Goal: Information Seeking & Learning: Learn about a topic

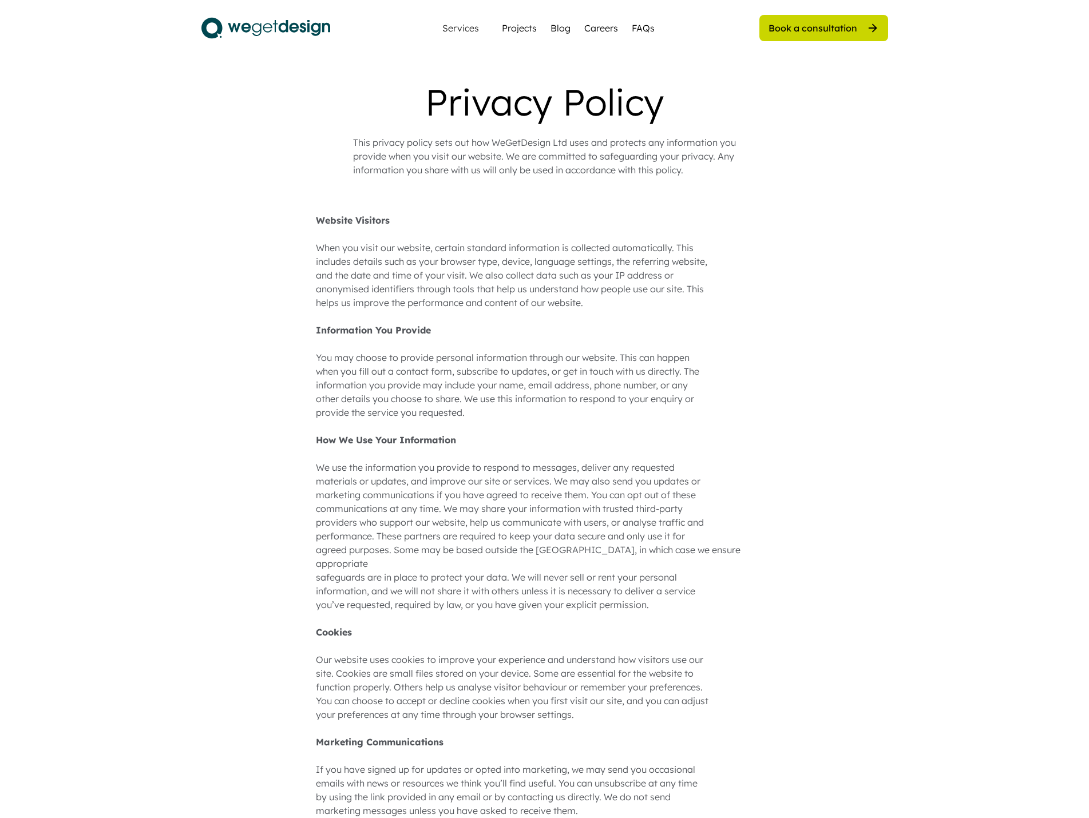
scroll to position [812, 0]
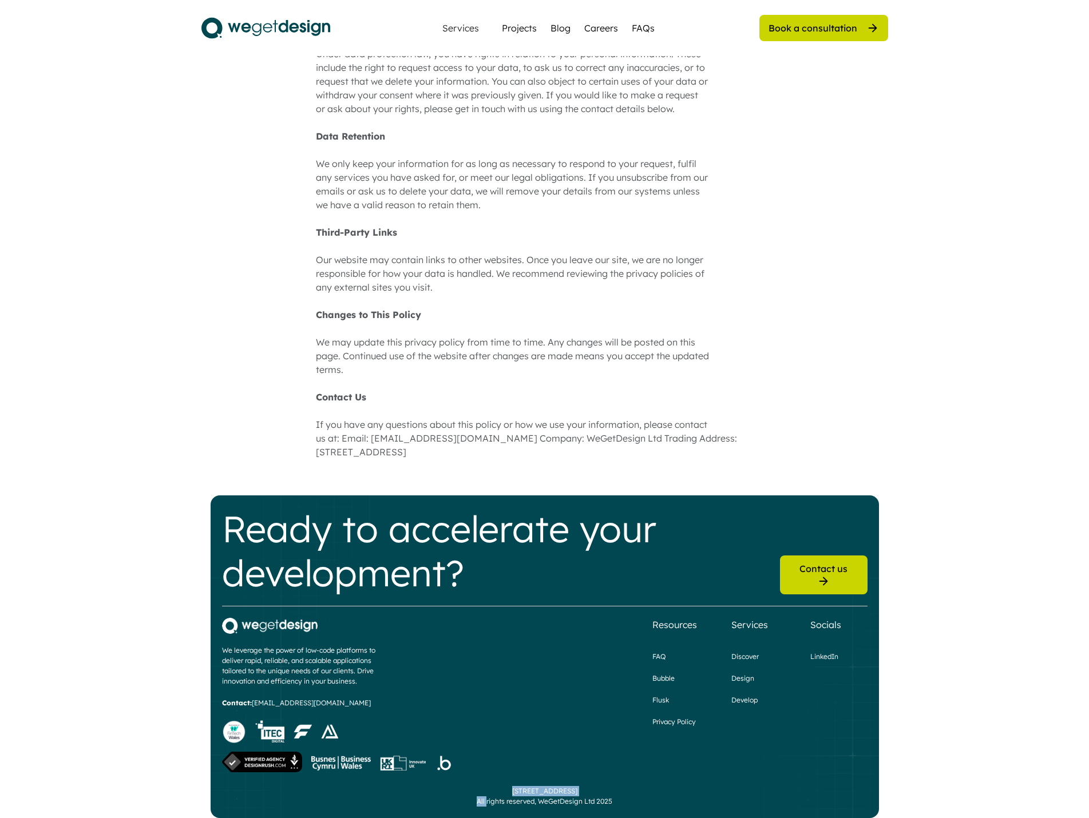
drag, startPoint x: 479, startPoint y: 775, endPoint x: 548, endPoint y: 775, distance: 68.6
click at [548, 786] on div "[STREET_ADDRESS] All rights reserved, WeGetDesign Ltd 2025" at bounding box center [545, 796] width 136 height 21
copy div "[STREET_ADDRESS]"
drag, startPoint x: 350, startPoint y: 438, endPoint x: 375, endPoint y: 438, distance: 25.2
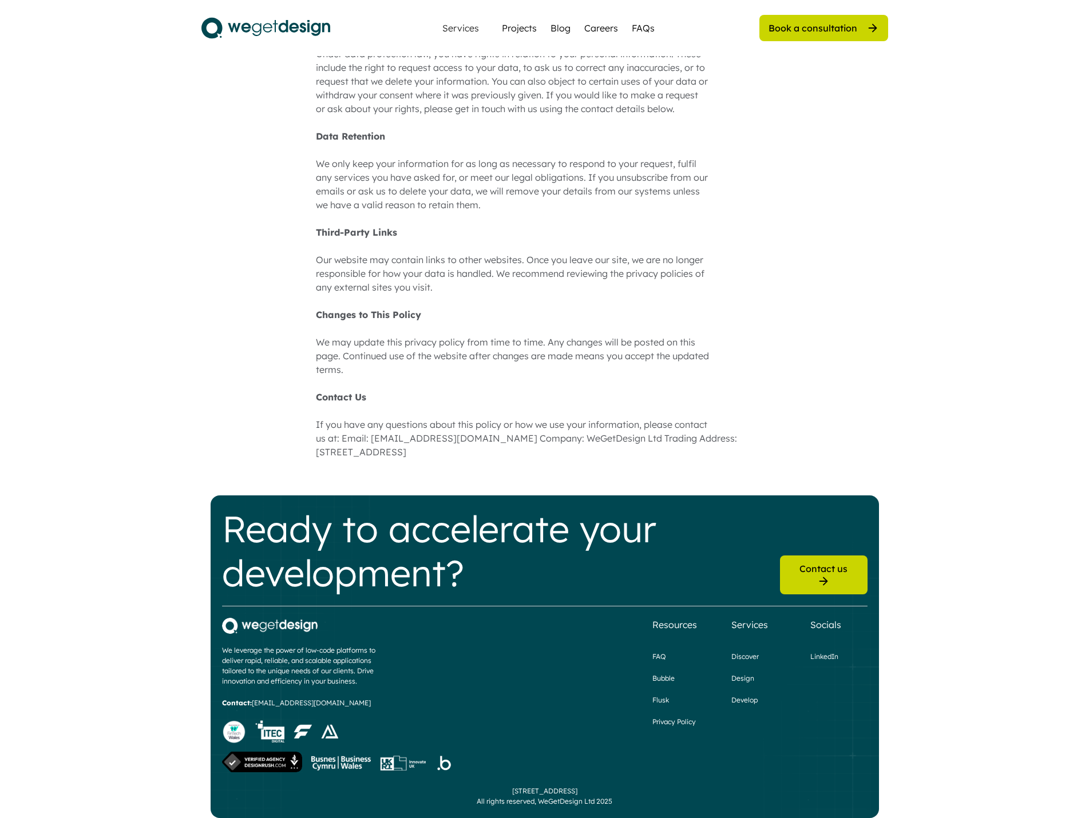
click at [558, 449] on div "Privacy Policy This privacy policy sets out how WeGetDesign Ltd uses and protec…" at bounding box center [544, 49] width 686 height 1563
drag, startPoint x: 342, startPoint y: 436, endPoint x: 375, endPoint y: 440, distance: 32.9
copy div "[GEOGRAPHIC_DATA]"
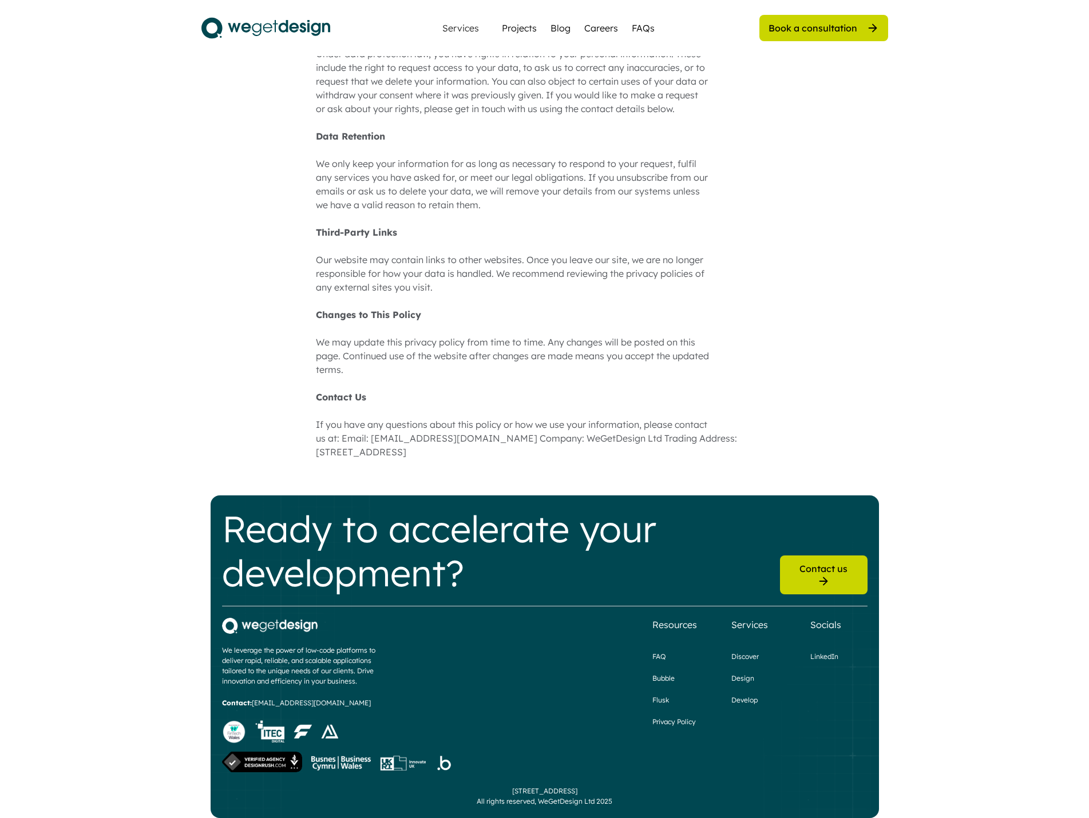
drag, startPoint x: 380, startPoint y: 438, endPoint x: 404, endPoint y: 436, distance: 24.7
copy div "CF10 3BZ"
click at [411, 455] on div "Privacy Policy This privacy policy sets out how WeGetDesign Ltd uses and protec…" at bounding box center [544, 49] width 686 height 1563
drag, startPoint x: 378, startPoint y: 440, endPoint x: 448, endPoint y: 439, distance: 69.8
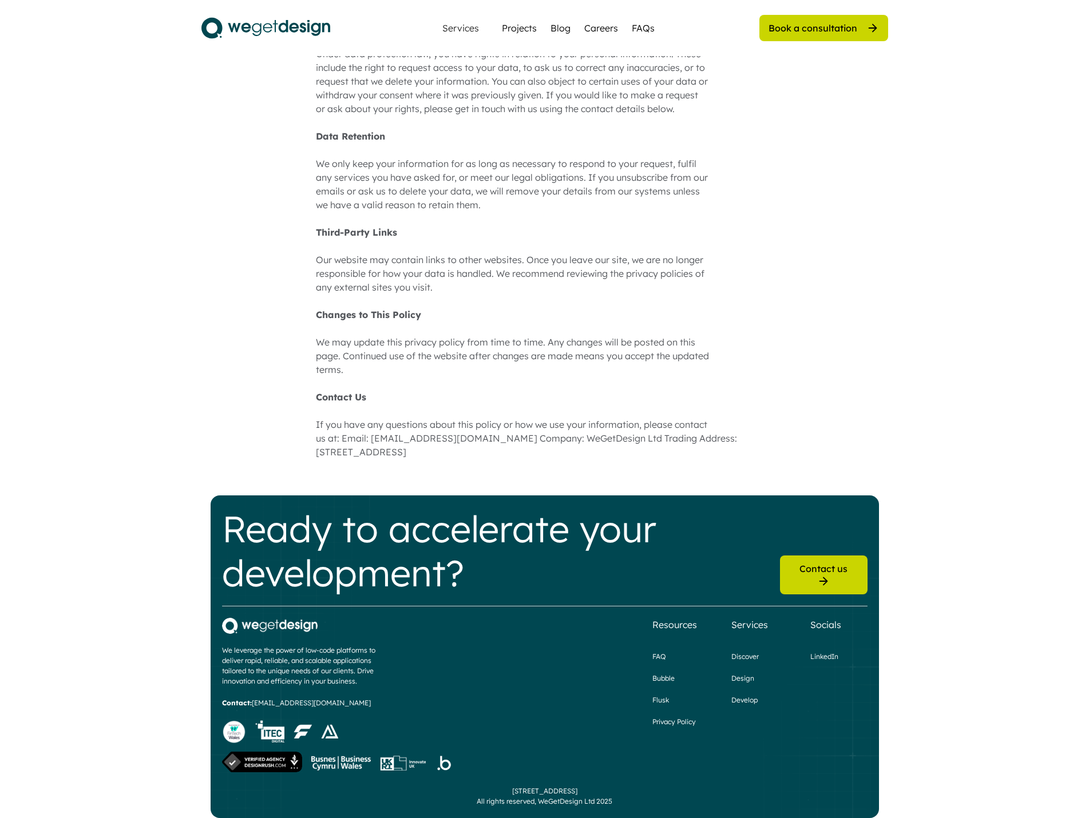
copy div "CF10 3BZ"
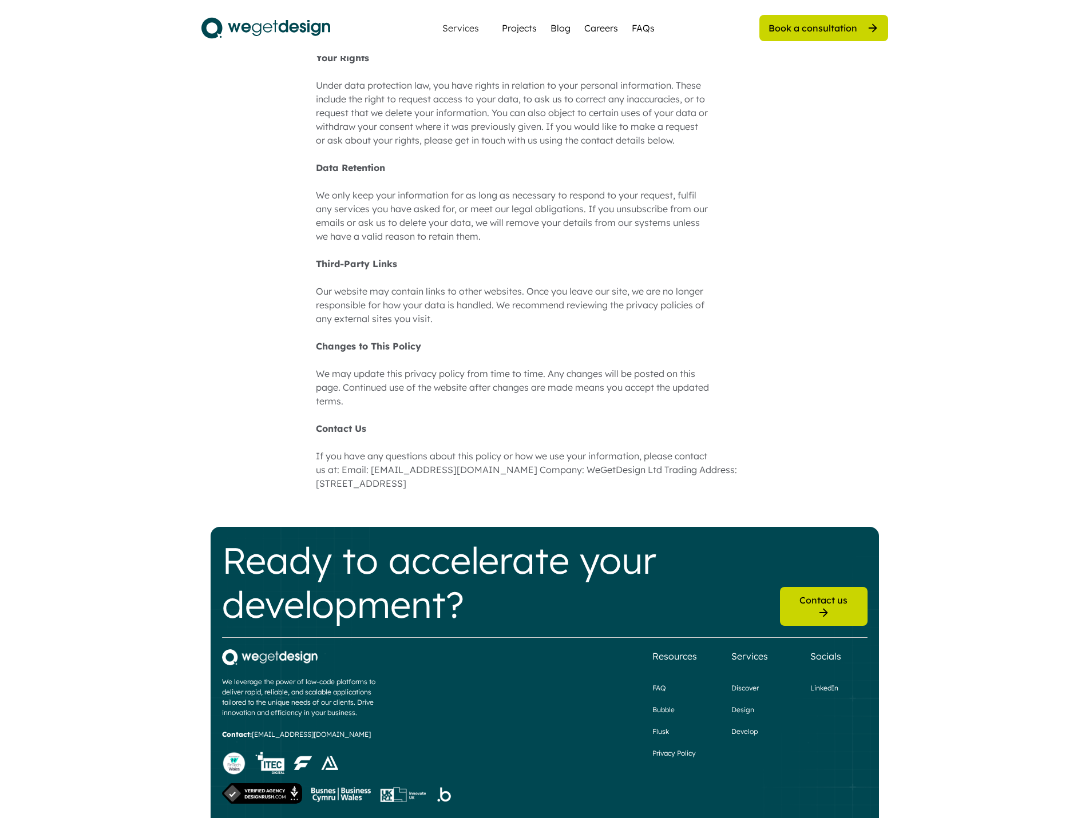
scroll to position [755, 0]
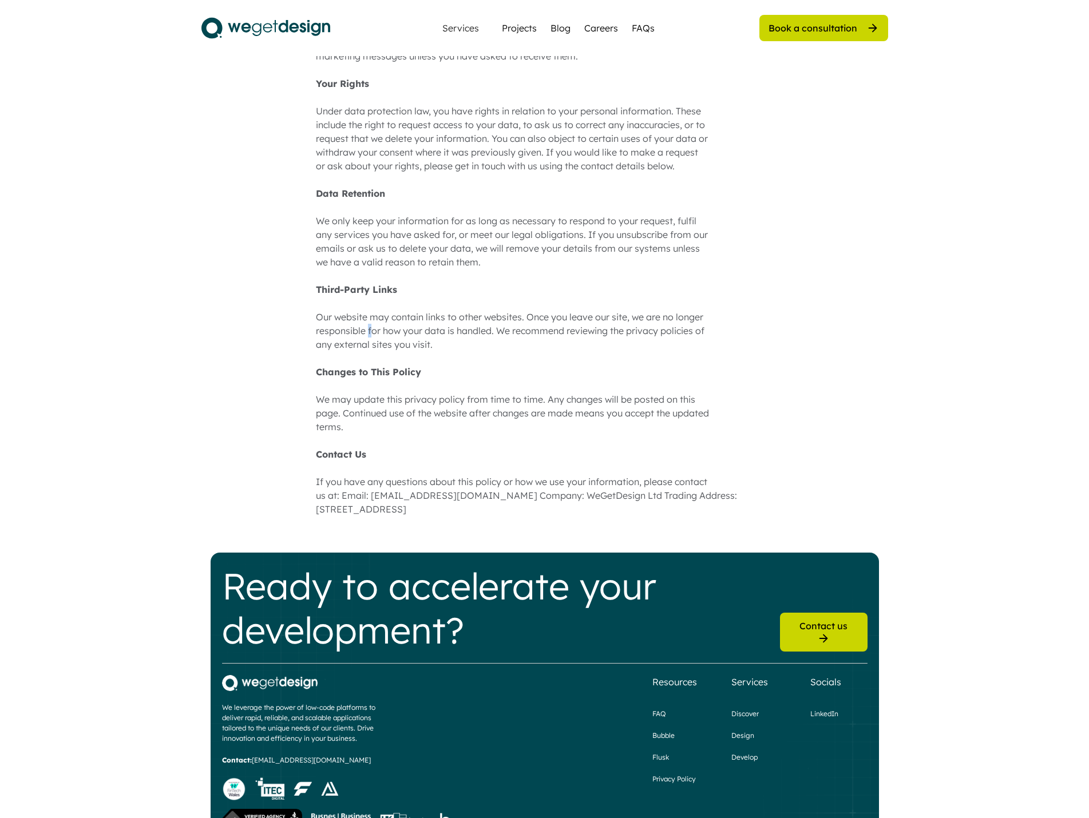
drag, startPoint x: 367, startPoint y: 318, endPoint x: 374, endPoint y: 331, distance: 15.1
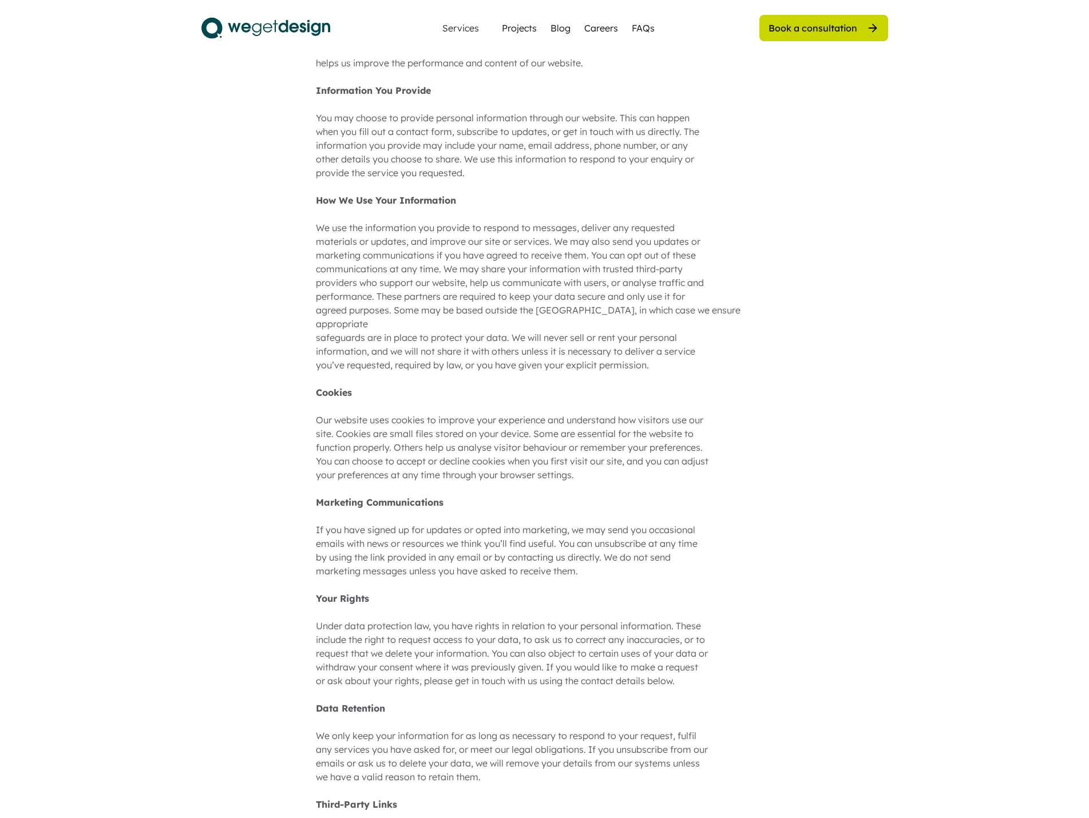
scroll to position [0, 0]
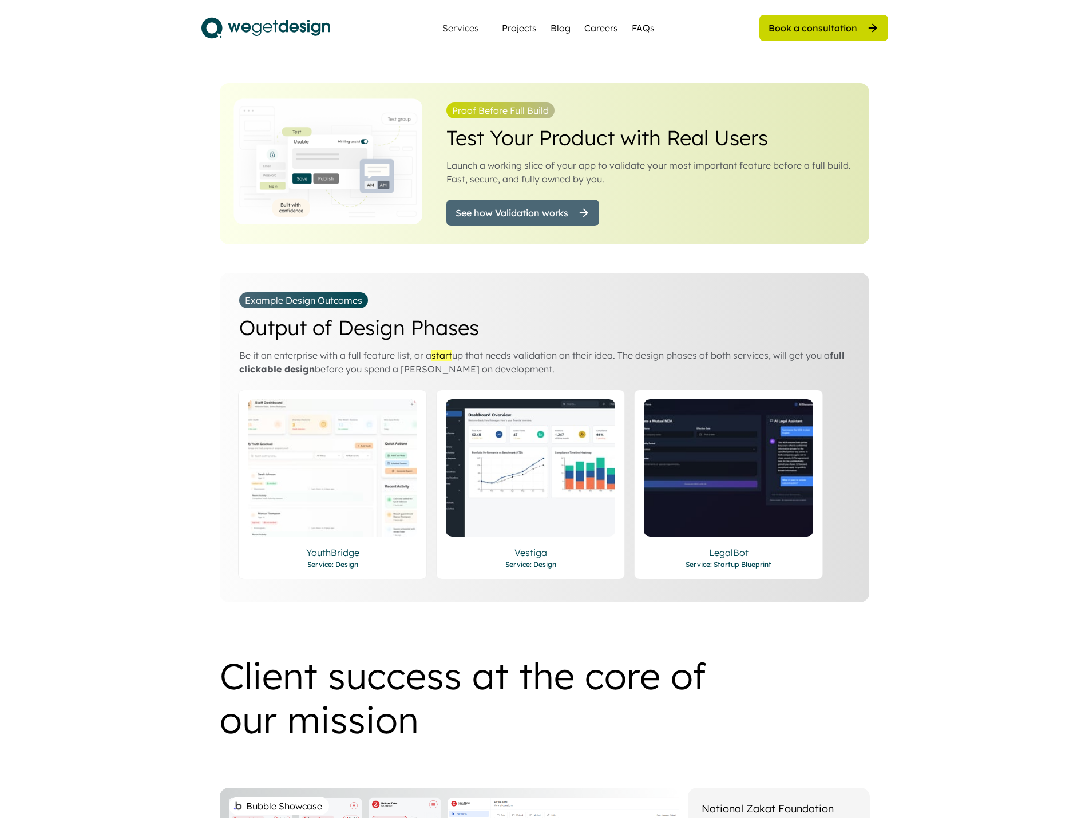
scroll to position [2905, 0]
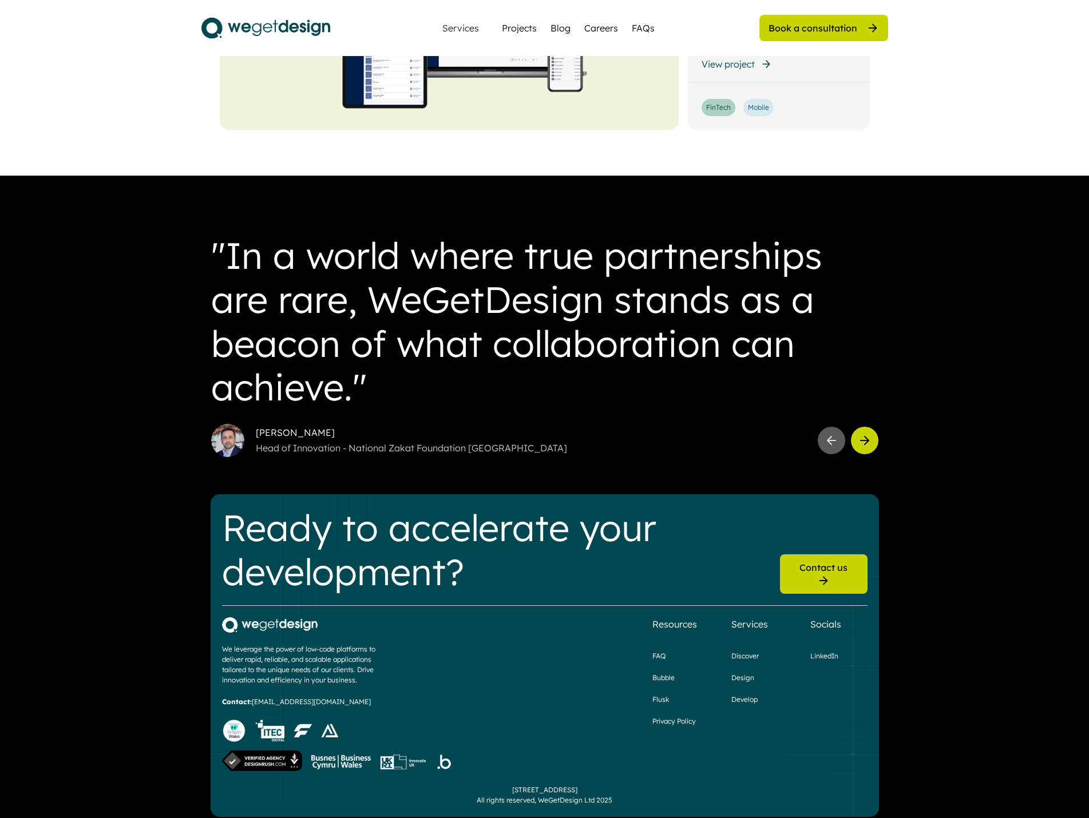
drag, startPoint x: 1019, startPoint y: 157, endPoint x: 1011, endPoint y: 162, distance: 9.8
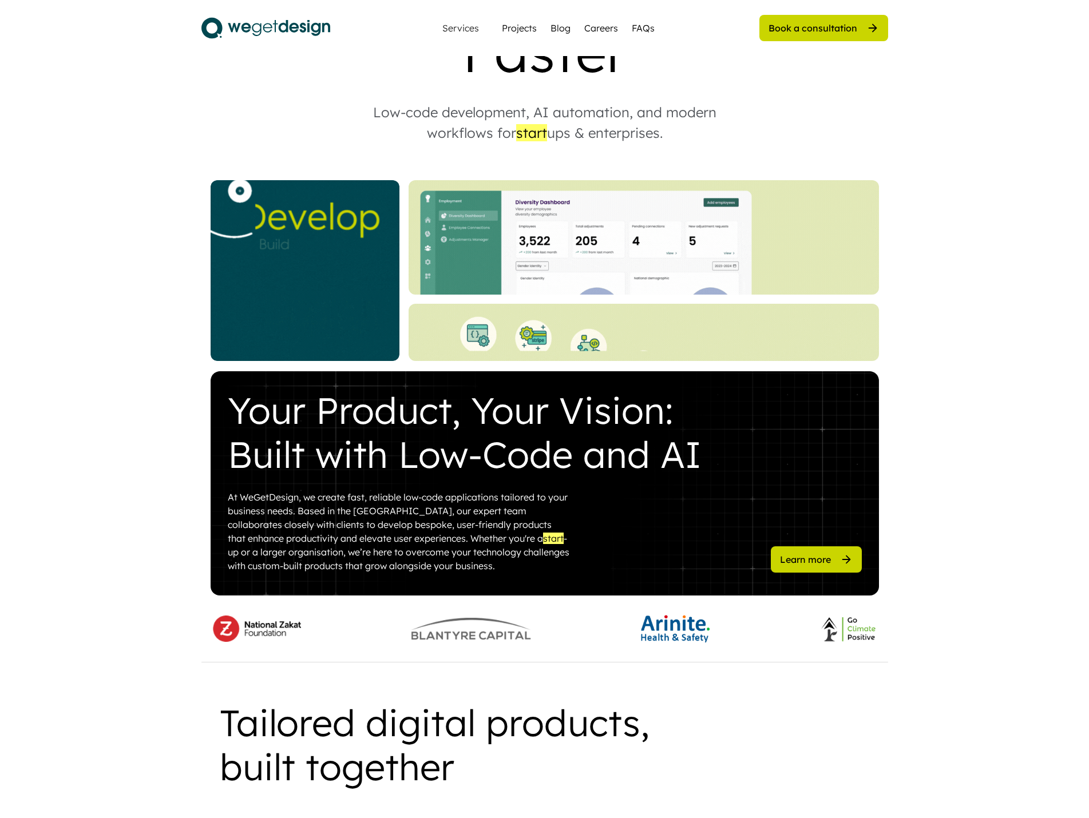
scroll to position [286, 0]
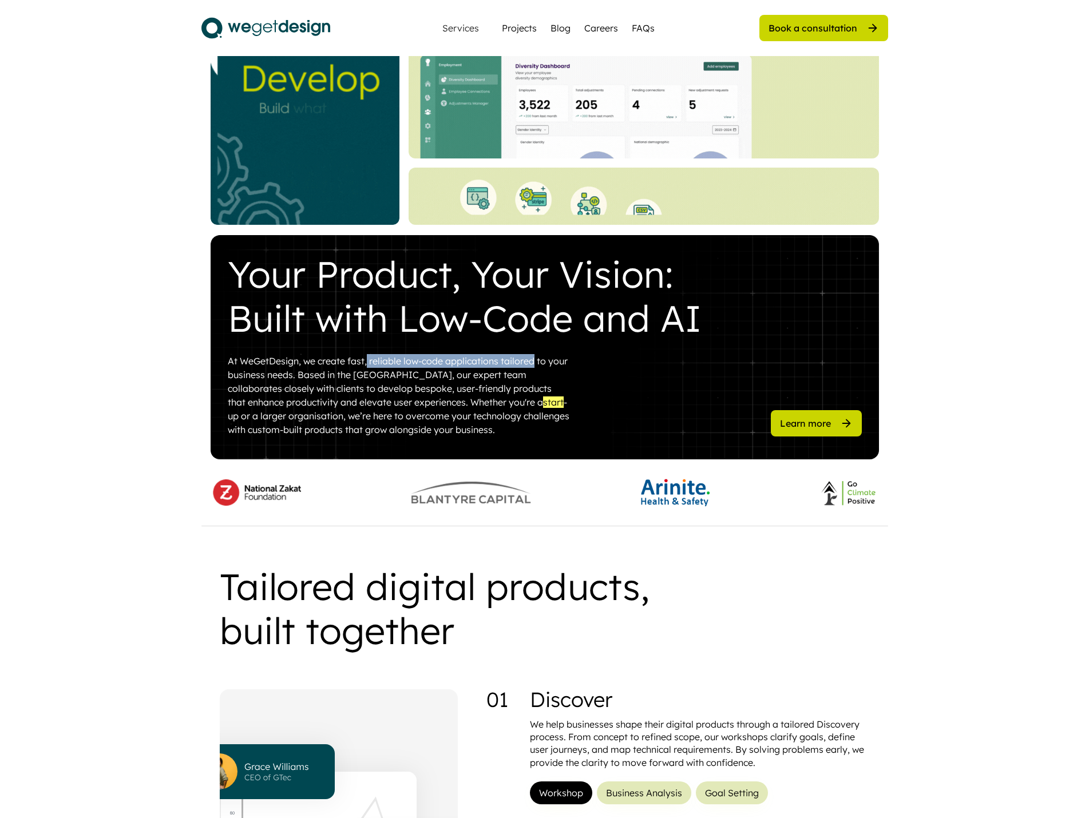
drag, startPoint x: 367, startPoint y: 362, endPoint x: 534, endPoint y: 359, distance: 167.1
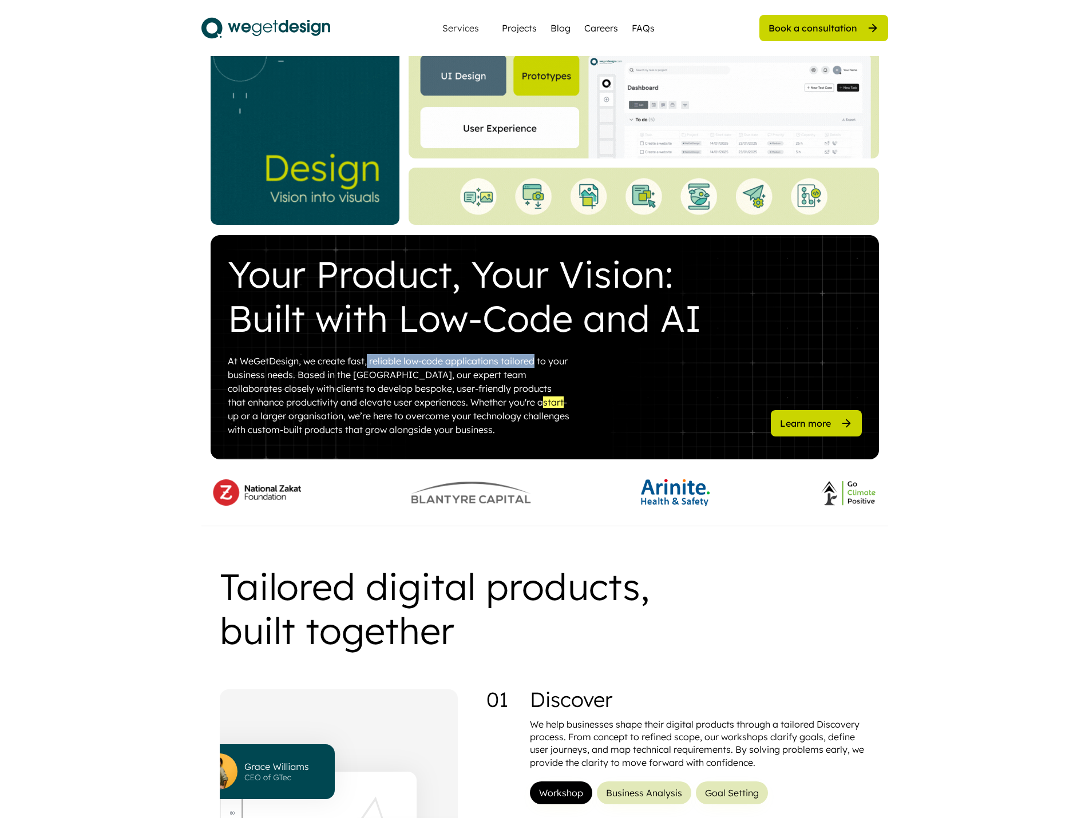
click at [534, 359] on div "At WeGetDesign, we create fast, reliable low-code applications tailored to your…" at bounding box center [399, 395] width 343 height 82
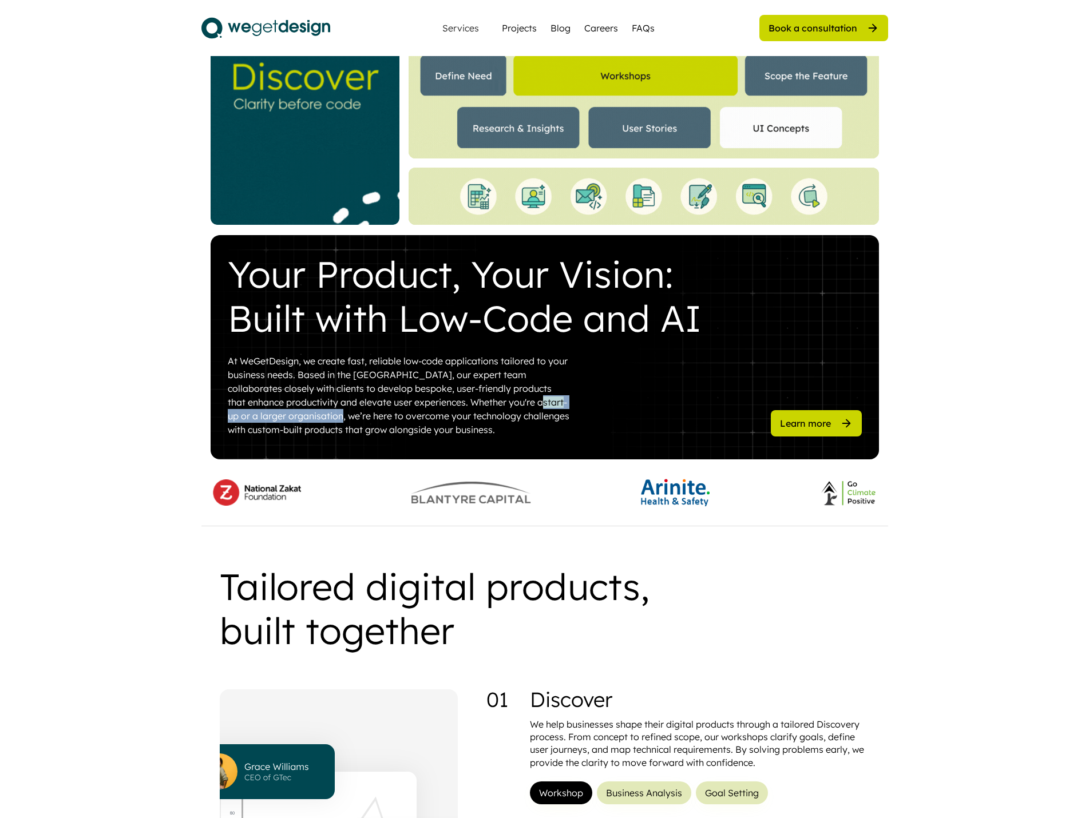
drag, startPoint x: 434, startPoint y: 402, endPoint x: 283, endPoint y: 419, distance: 151.9
click at [283, 419] on div "At WeGetDesign, we create fast, reliable low-code applications tailored to your…" at bounding box center [399, 395] width 343 height 82
copy div "start -up or a larger organisation"
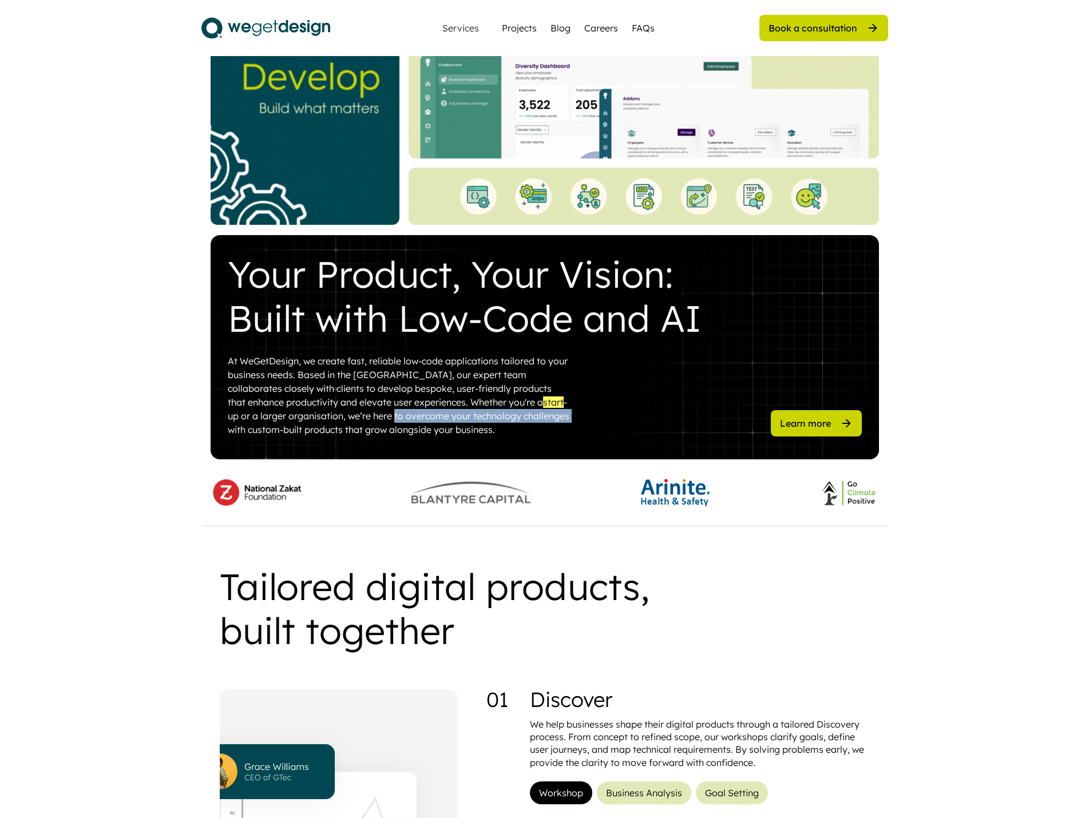
drag, startPoint x: 335, startPoint y: 415, endPoint x: 509, endPoint y: 414, distance: 174.5
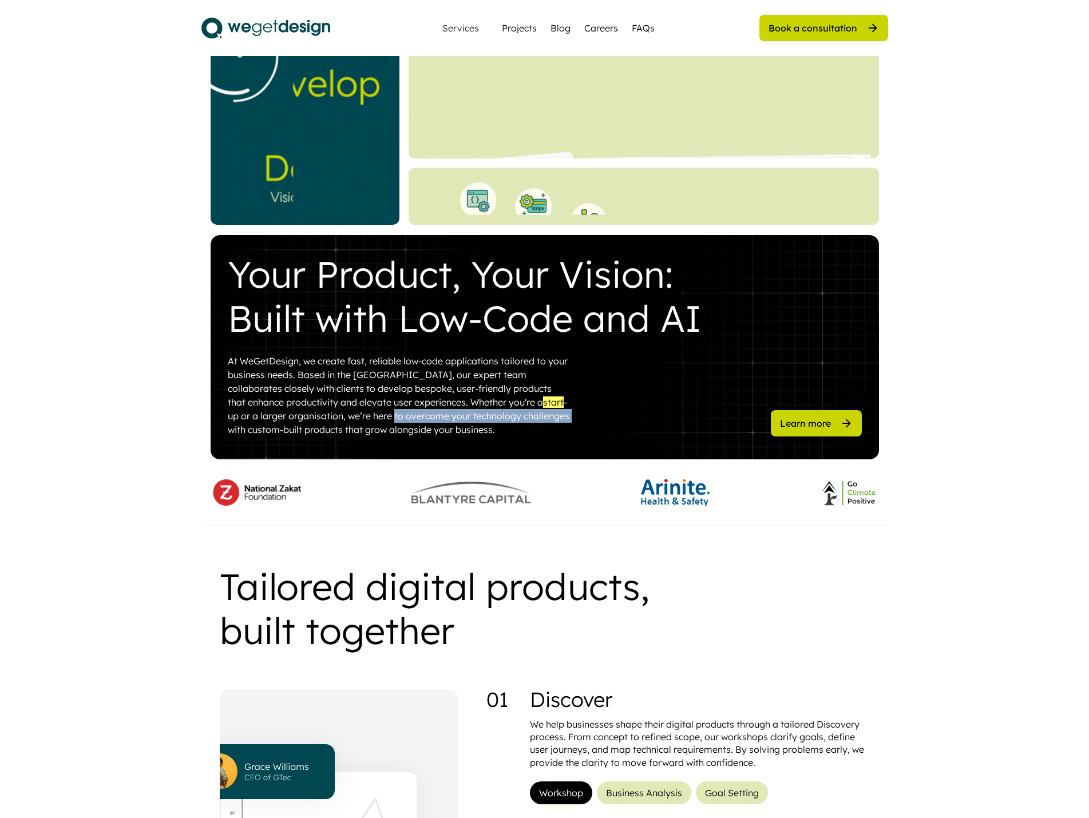
click at [509, 414] on div "At WeGetDesign, we create fast, reliable low-code applications tailored to your…" at bounding box center [399, 395] width 343 height 82
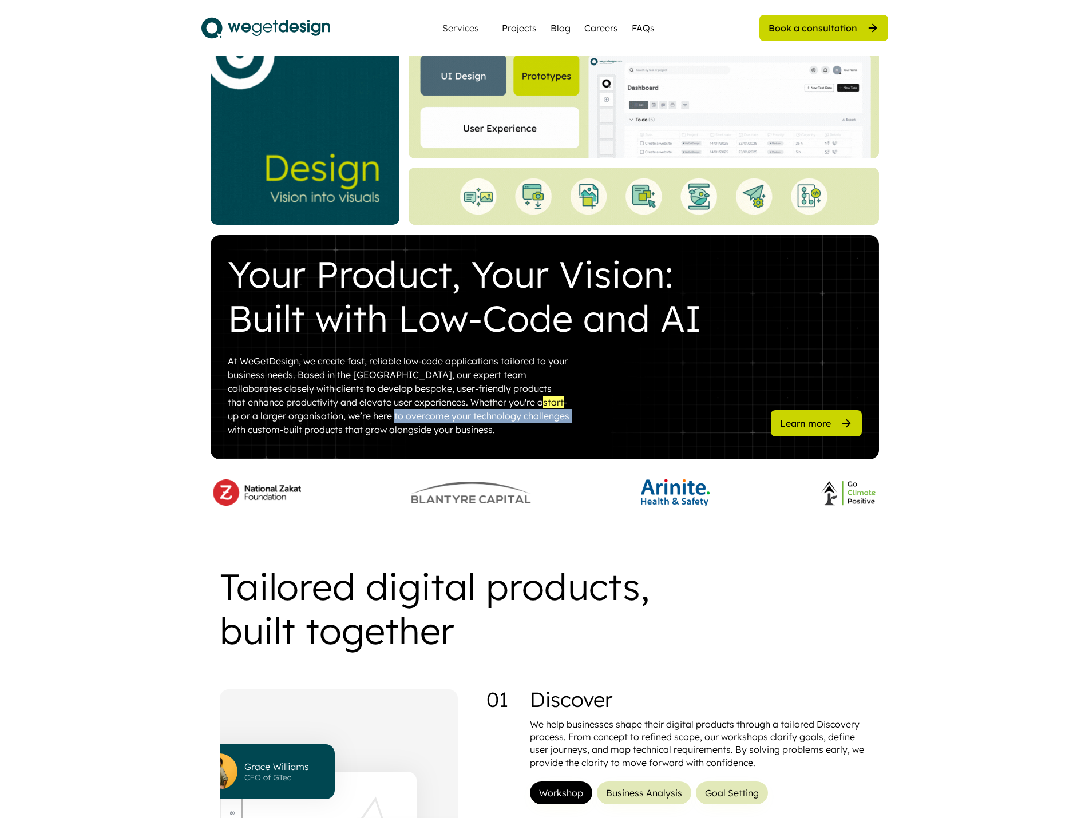
copy div "to overcome your technology challenges"
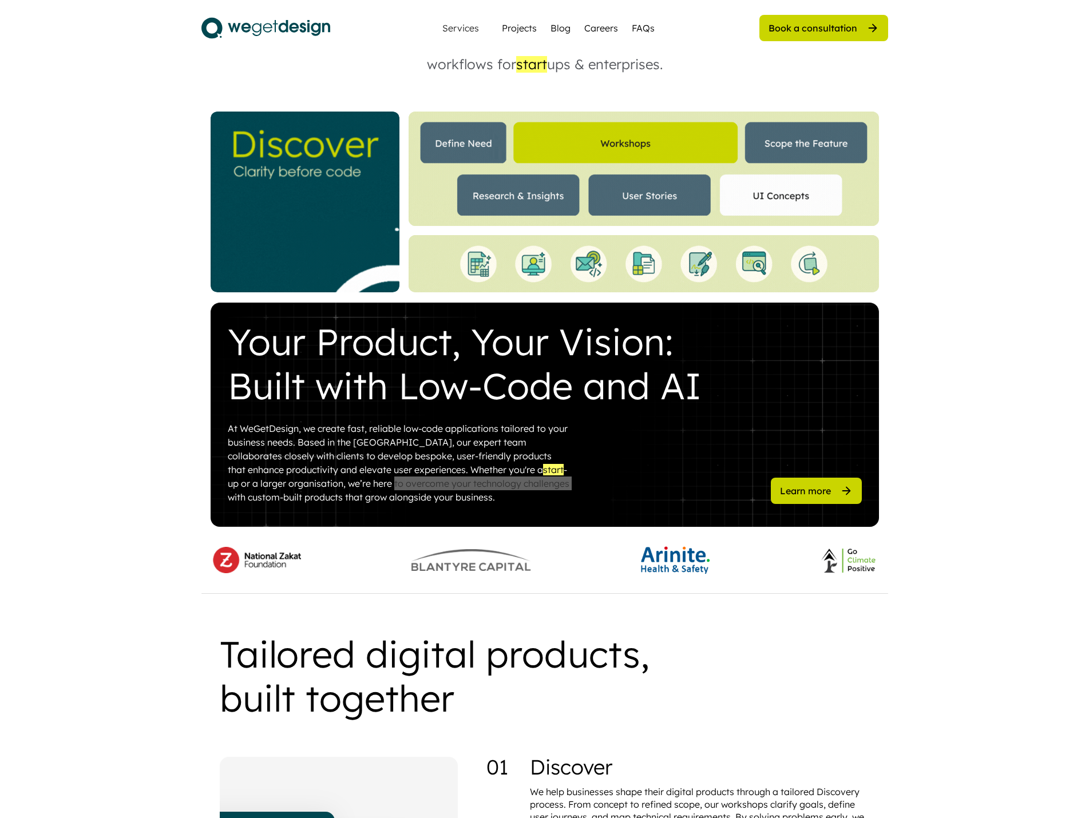
scroll to position [114, 0]
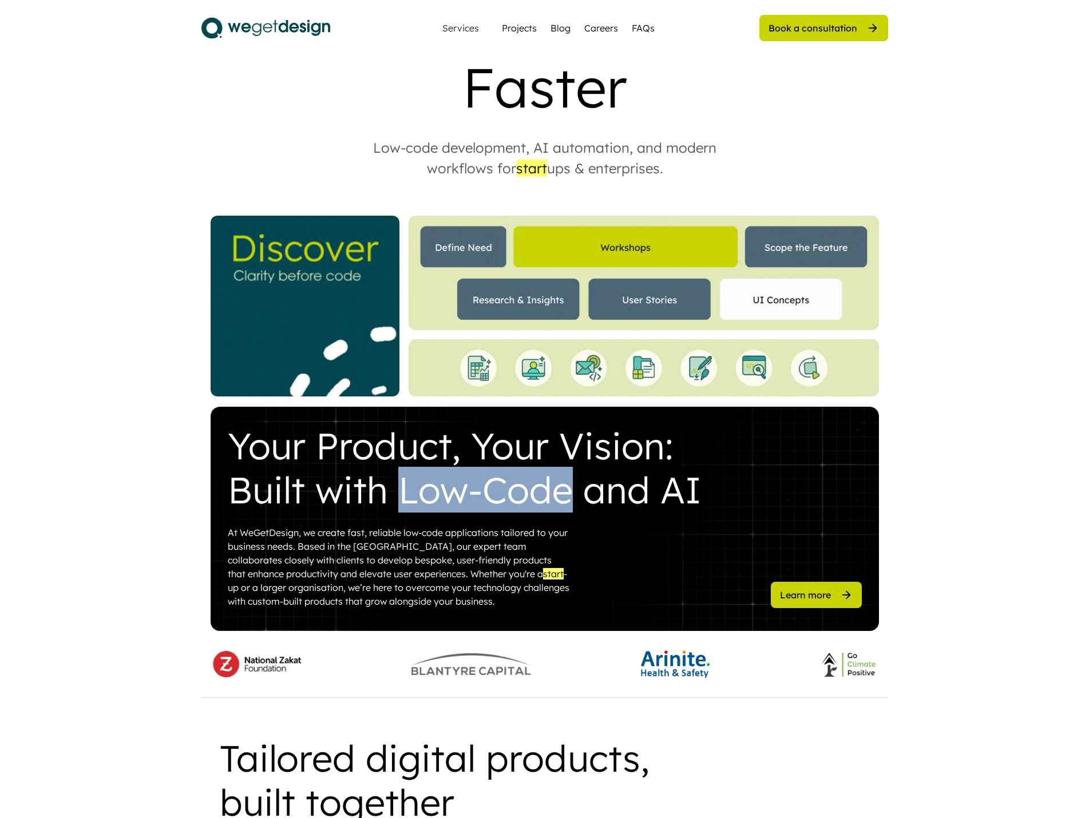
drag, startPoint x: 400, startPoint y: 495, endPoint x: 572, endPoint y: 491, distance: 172.2
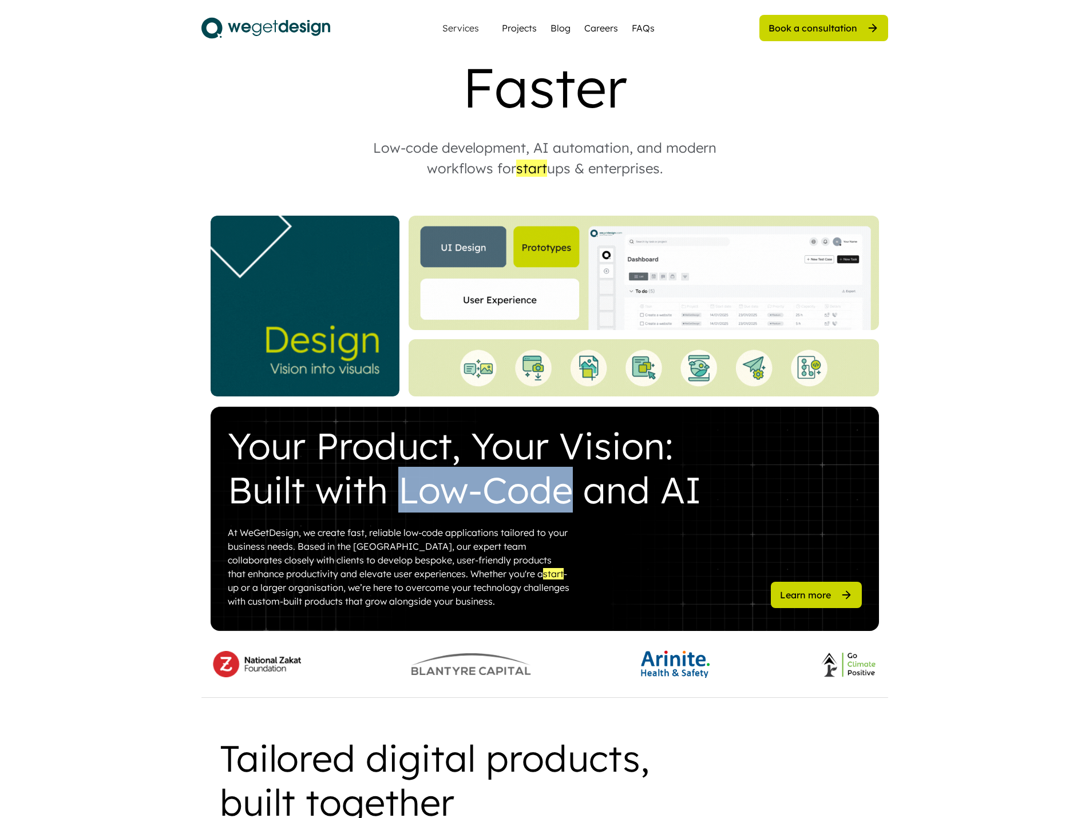
click at [572, 491] on div "Your Product, Your Vision: Built with Low-Code and AI" at bounding box center [474, 468] width 492 height 88
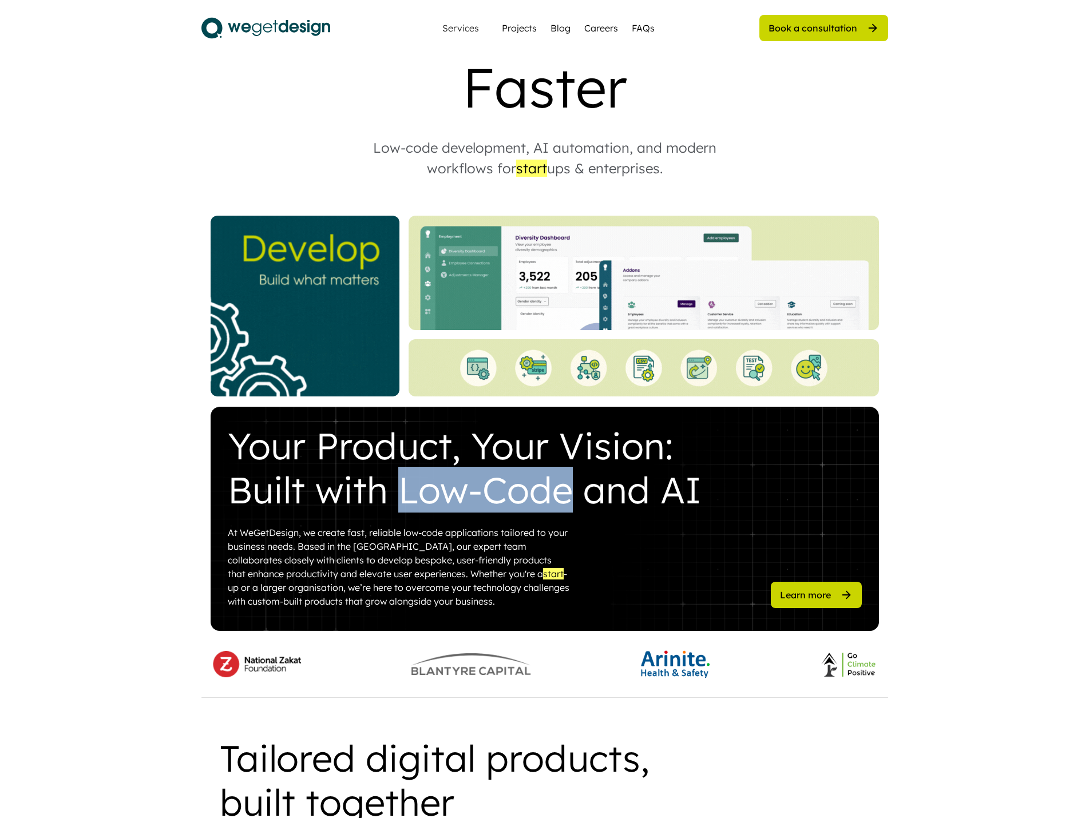
copy div "Low-Code"
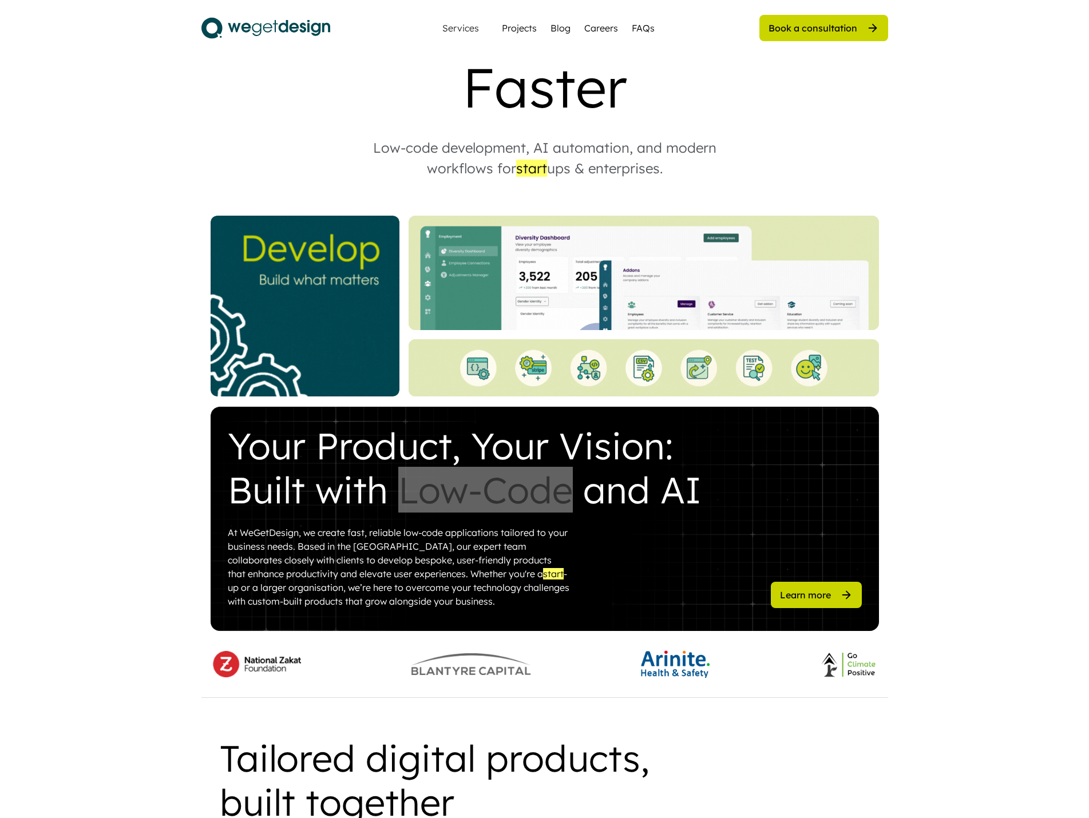
scroll to position [0, 0]
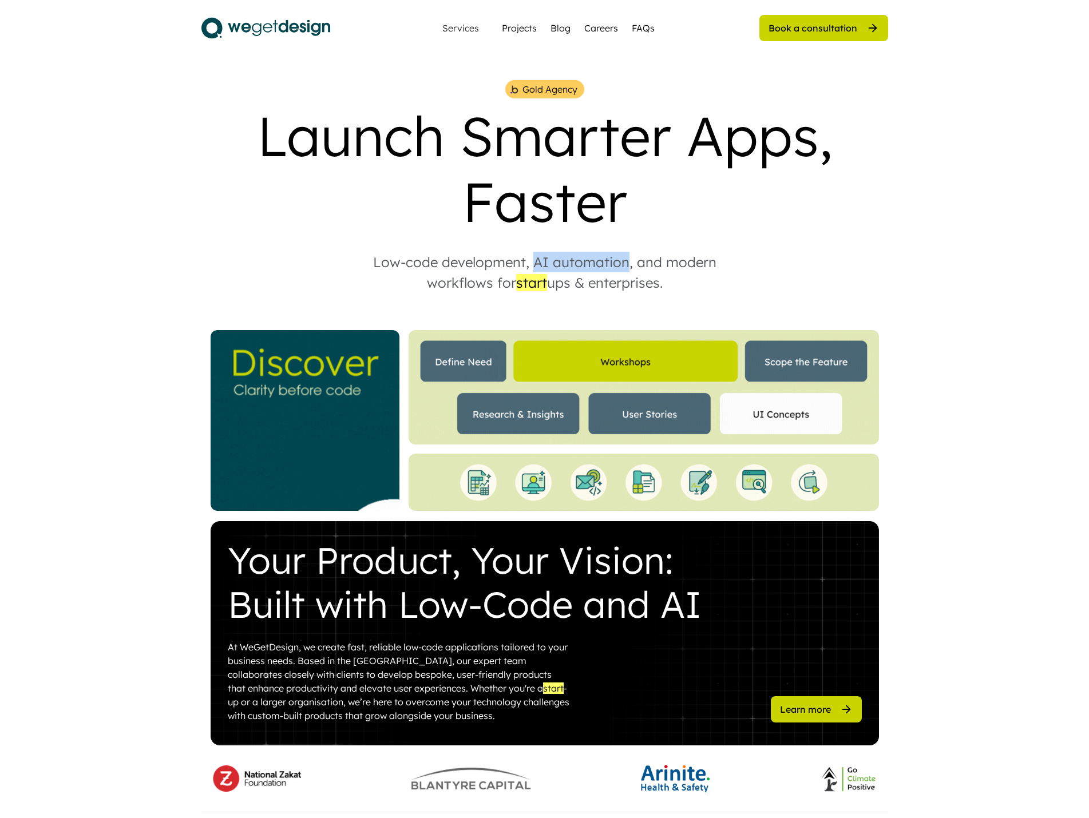
drag, startPoint x: 535, startPoint y: 263, endPoint x: 625, endPoint y: 260, distance: 90.4
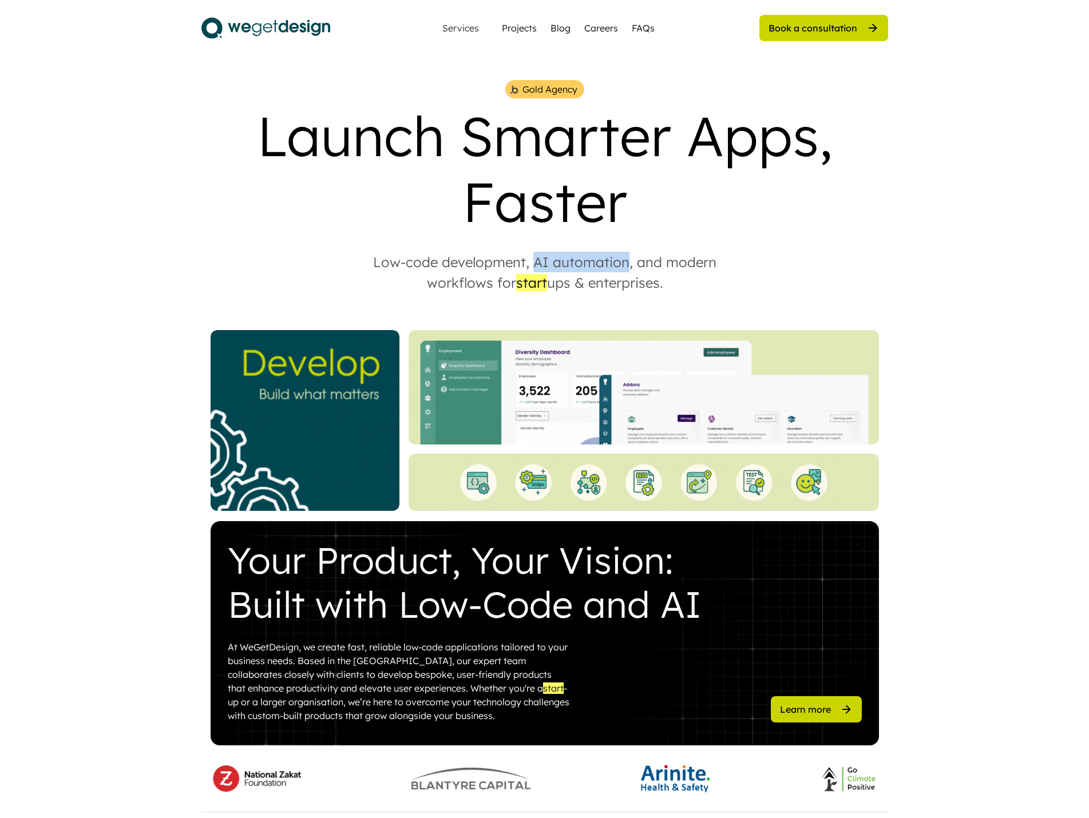
click at [625, 260] on div "Low-code development, AI automation, and modern workflows for start ups & enter…" at bounding box center [544, 272] width 389 height 41
copy div "AI automation"
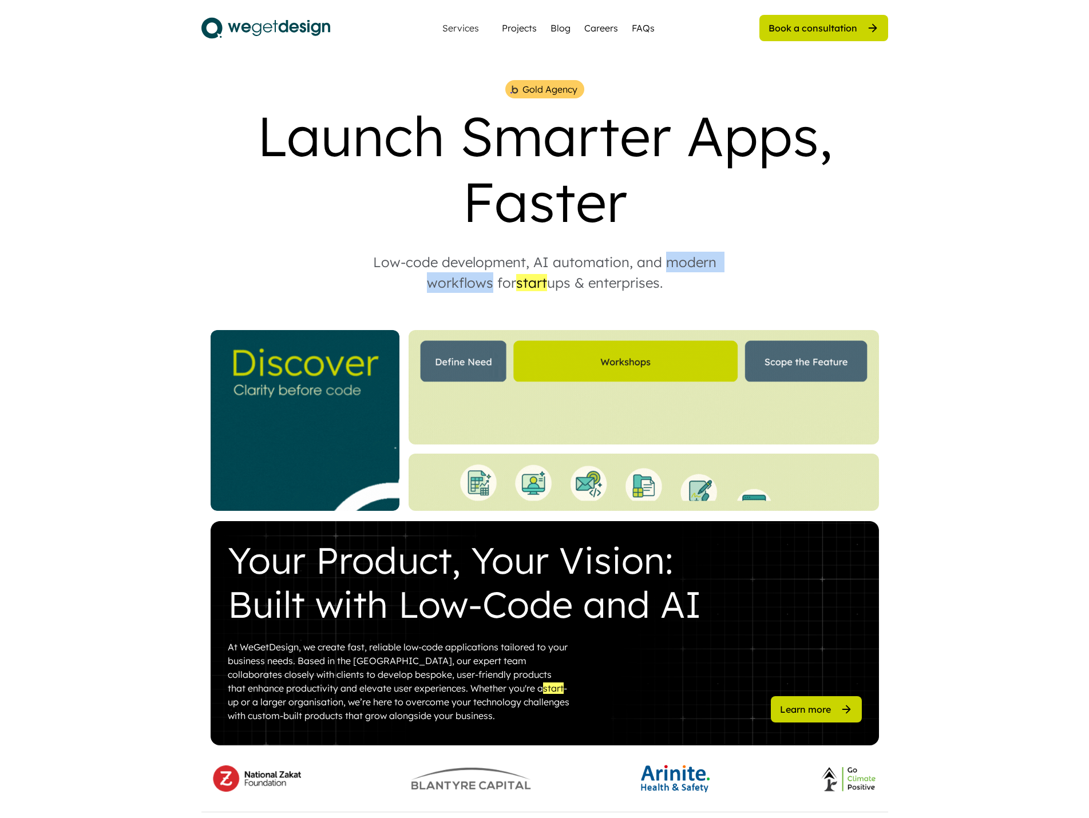
drag, startPoint x: 666, startPoint y: 261, endPoint x: 490, endPoint y: 291, distance: 178.6
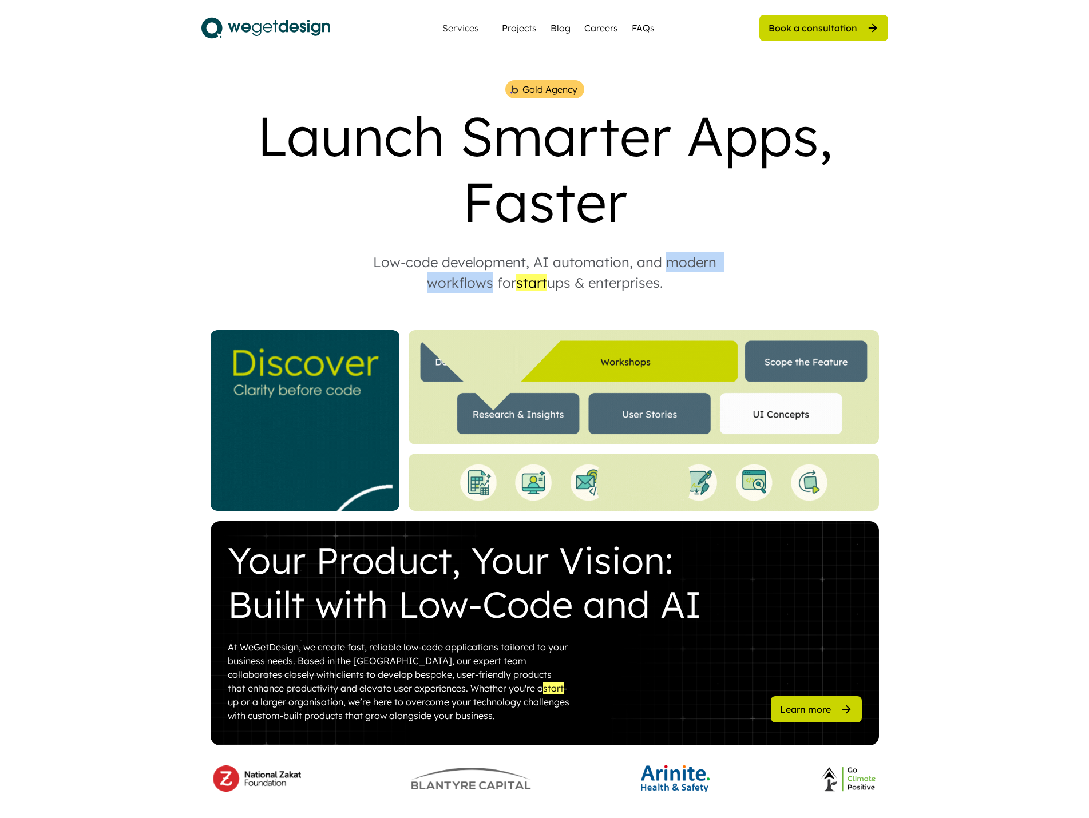
click at [490, 291] on div "Low-code development, AI automation, and modern workflows for start ups & enter…" at bounding box center [544, 272] width 389 height 41
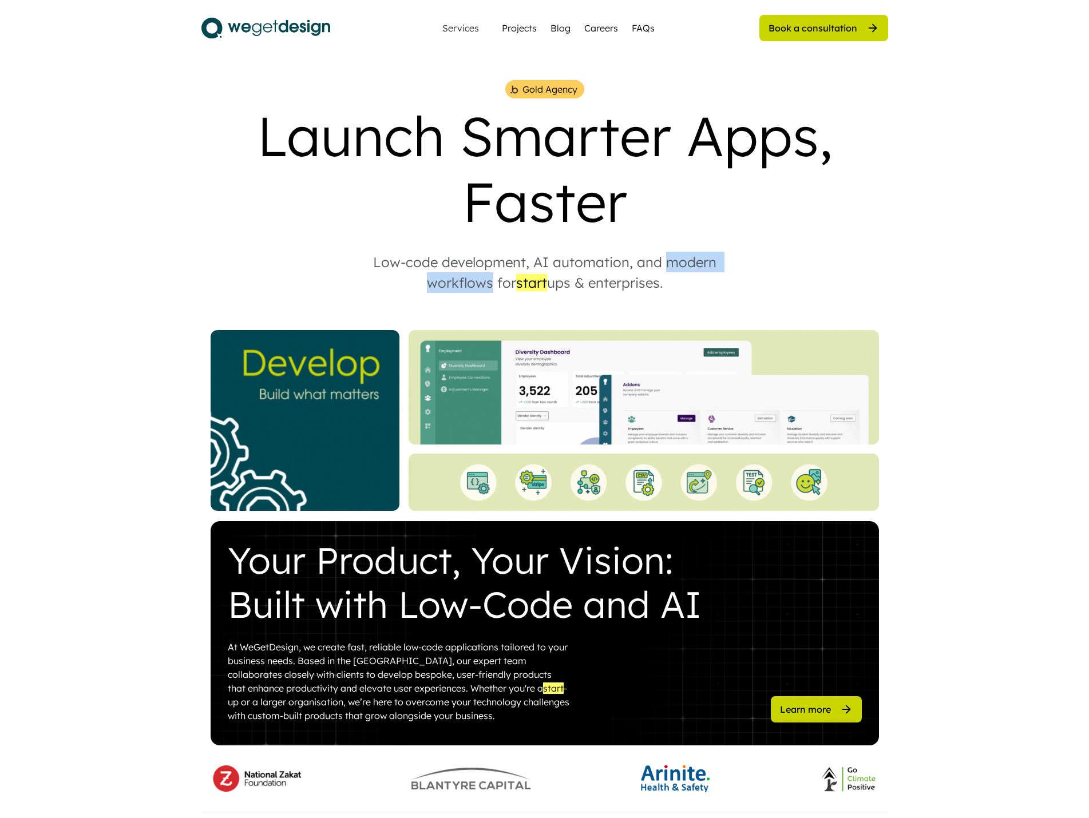
copy div "modern workflows"
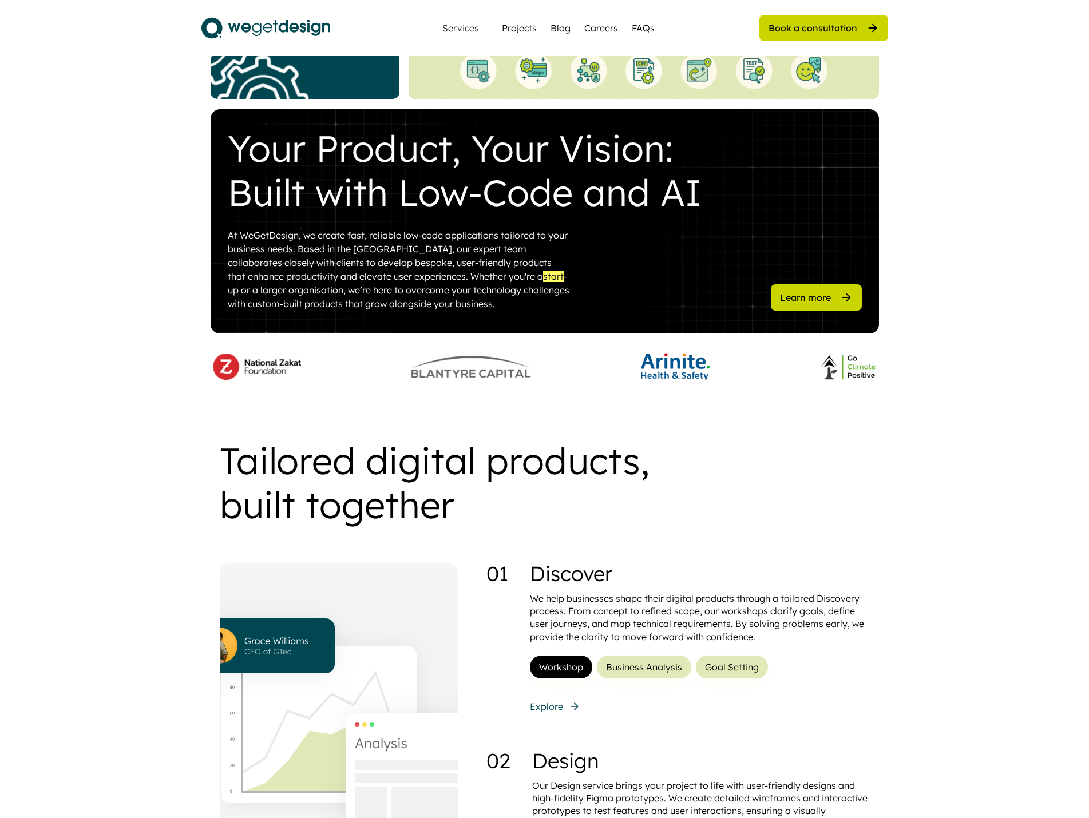
scroll to position [515, 0]
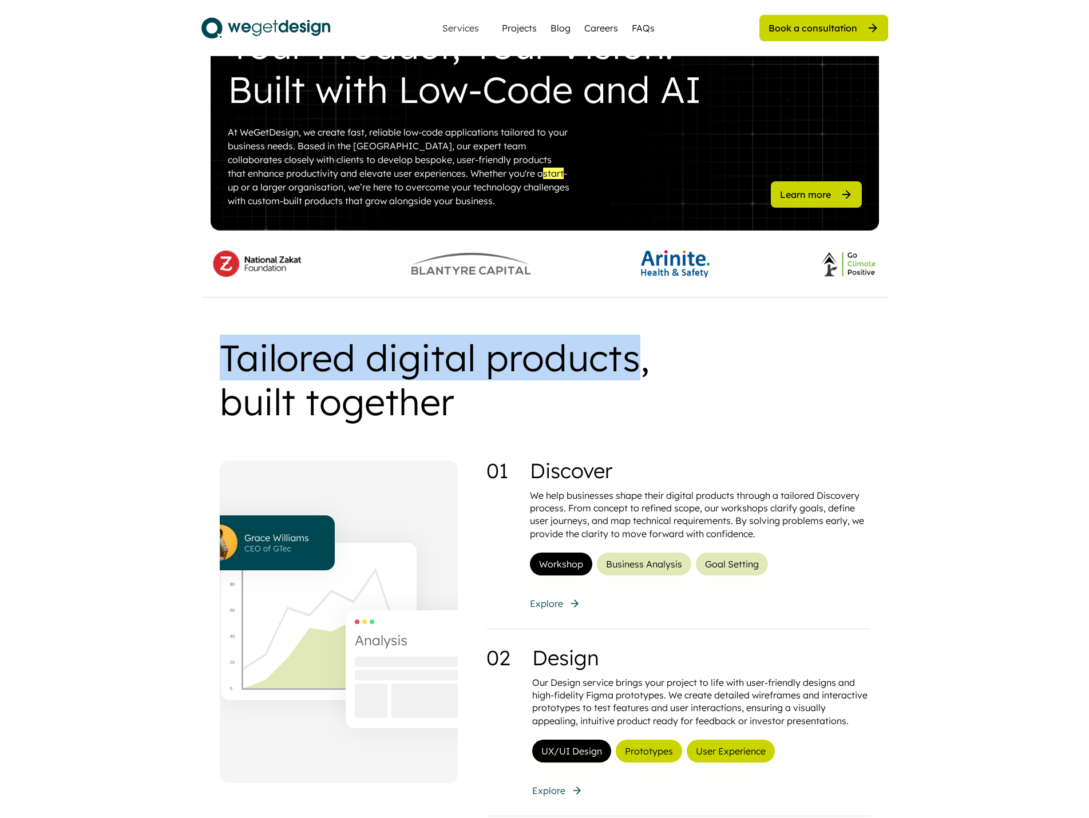
drag, startPoint x: 220, startPoint y: 351, endPoint x: 633, endPoint y: 361, distance: 412.6
click at [633, 361] on div "Tailored digital products, built together" at bounding box center [477, 380] width 515 height 88
copy div "Tailored digital products"
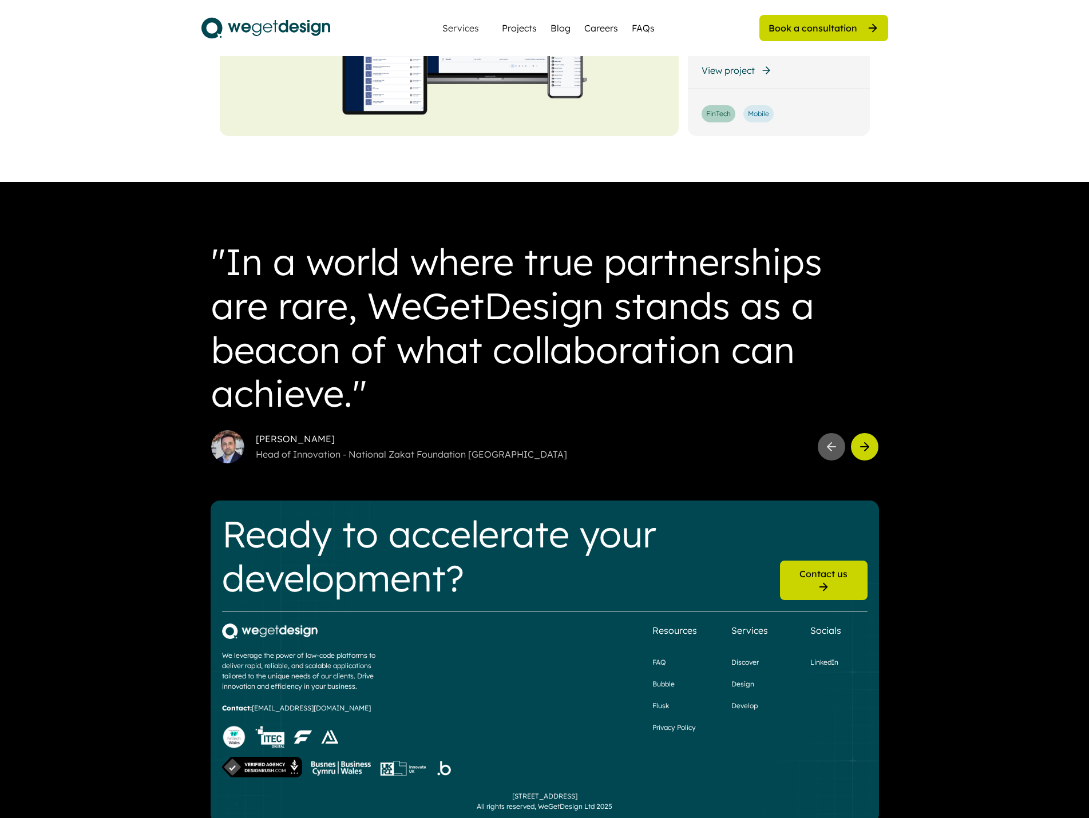
scroll to position [2905, 0]
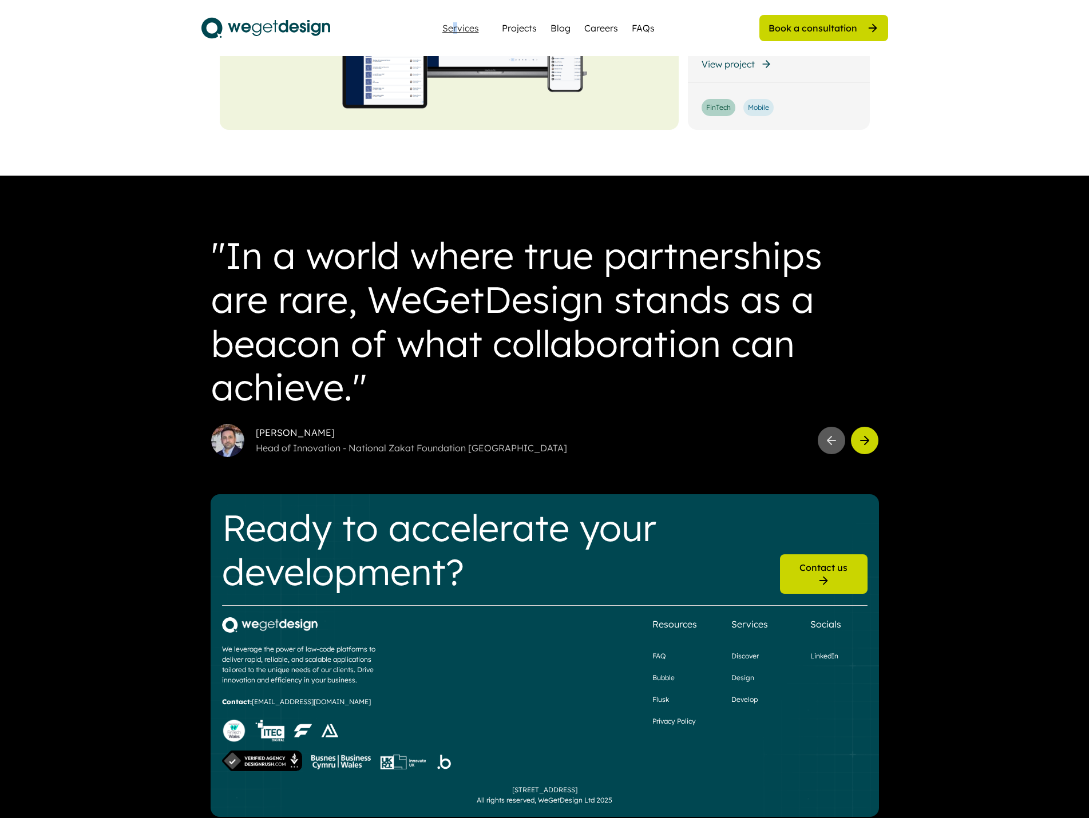
click at [457, 29] on div "Services" at bounding box center [461, 27] width 46 height 9
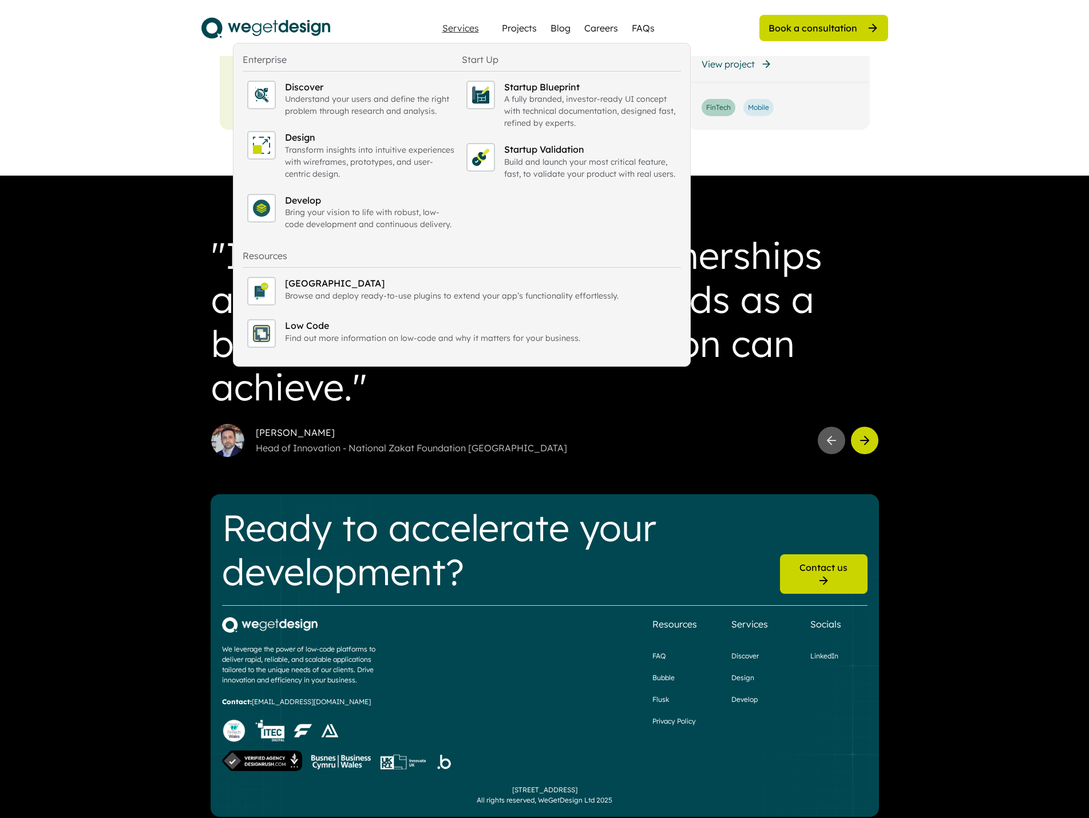
click at [124, 269] on div ""In a world where true partnerships are rare, WeGetDesign stands as a beacon of…" at bounding box center [544, 503] width 1089 height 655
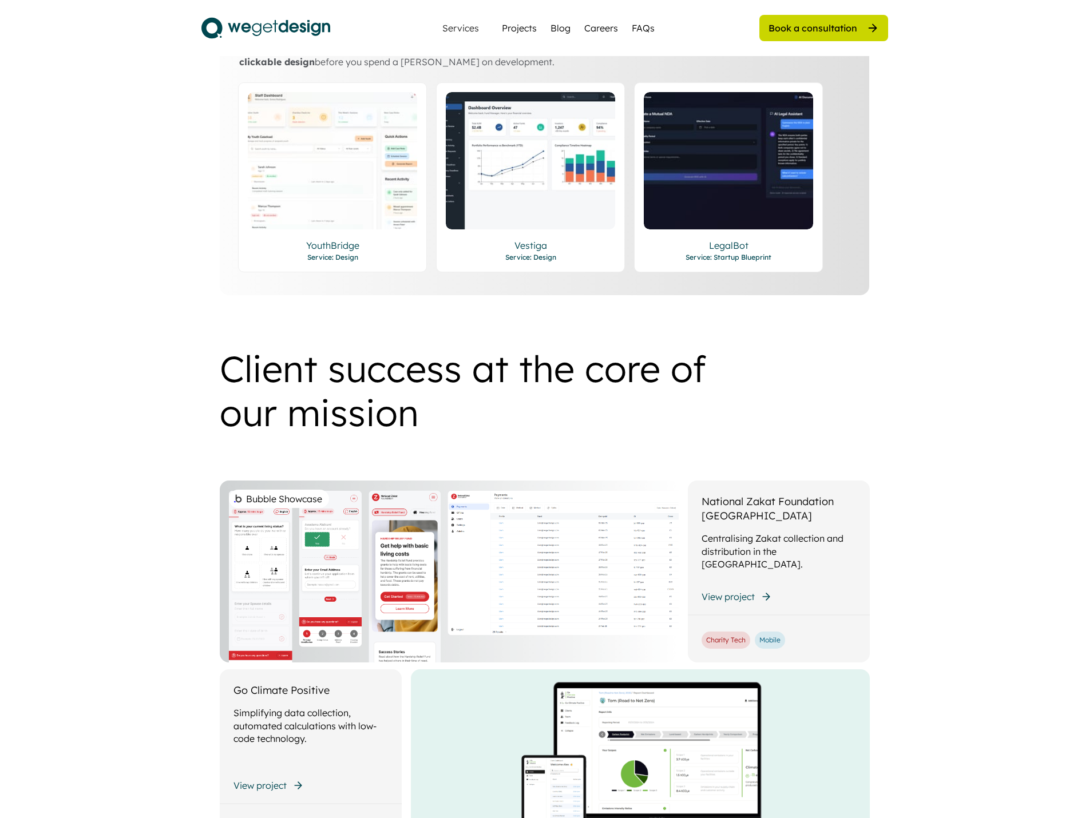
scroll to position [1932, 0]
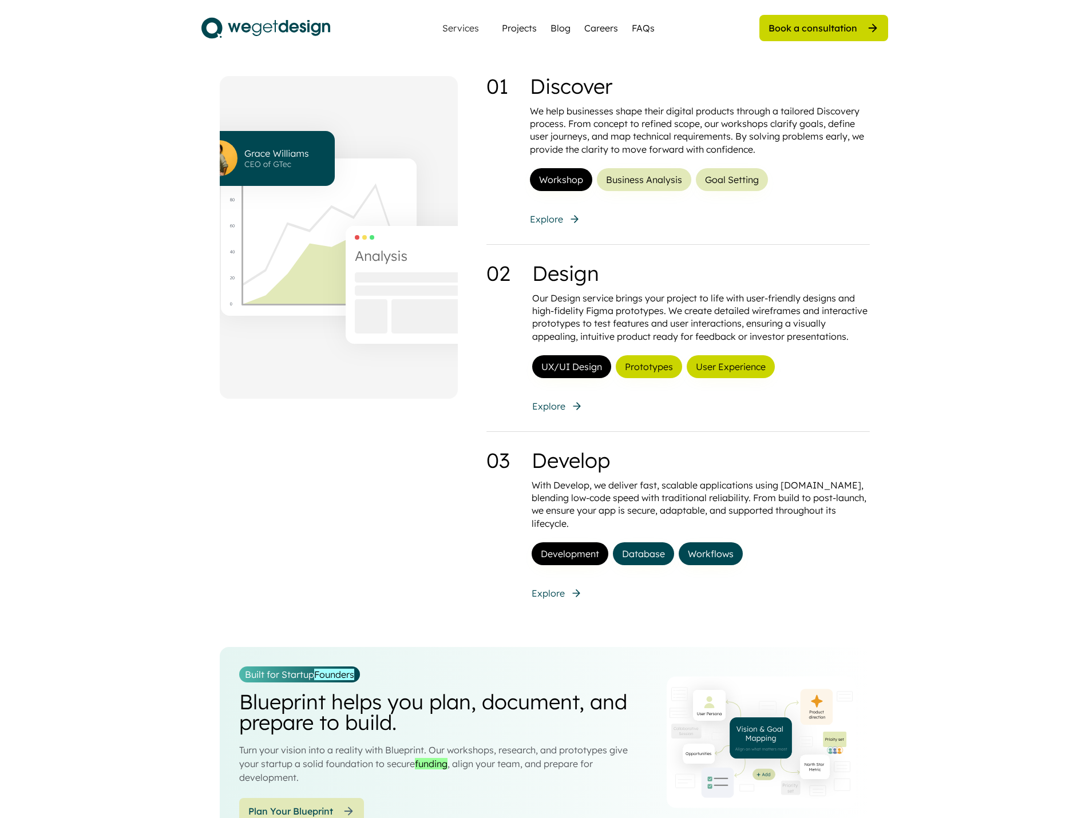
scroll to position [0, 0]
